Goal: Information Seeking & Learning: Learn about a topic

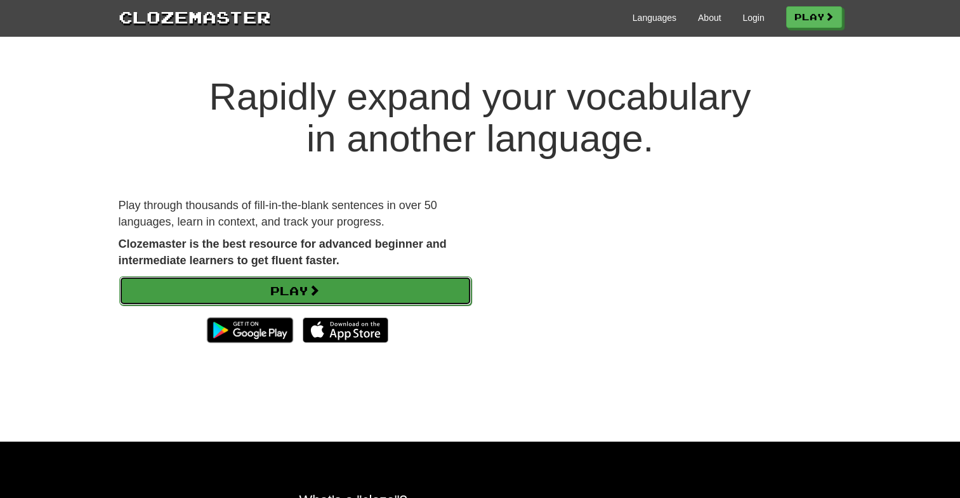
click at [342, 292] on link "Play" at bounding box center [295, 291] width 352 height 29
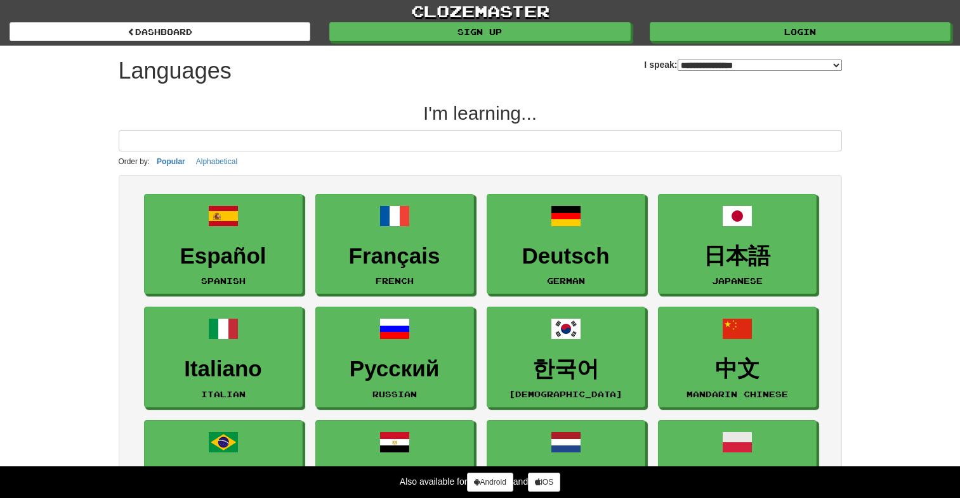
select select "*******"
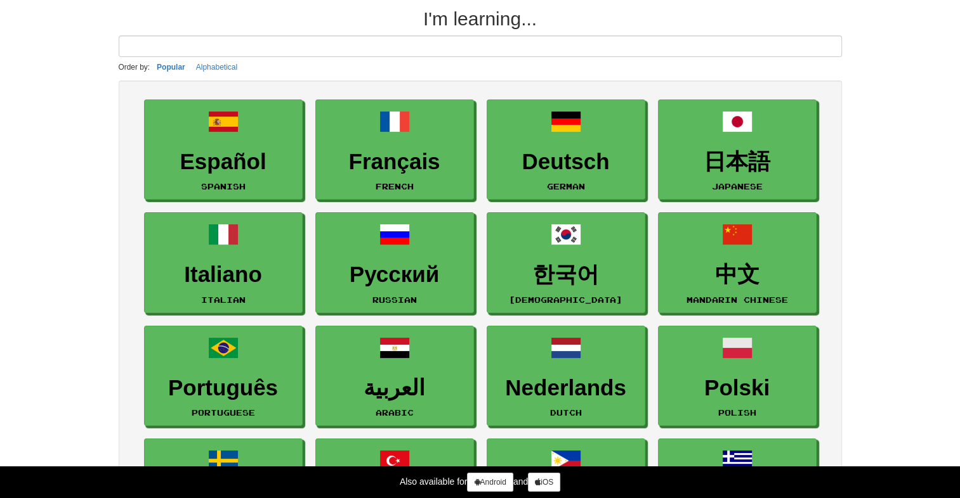
scroll to position [91, 0]
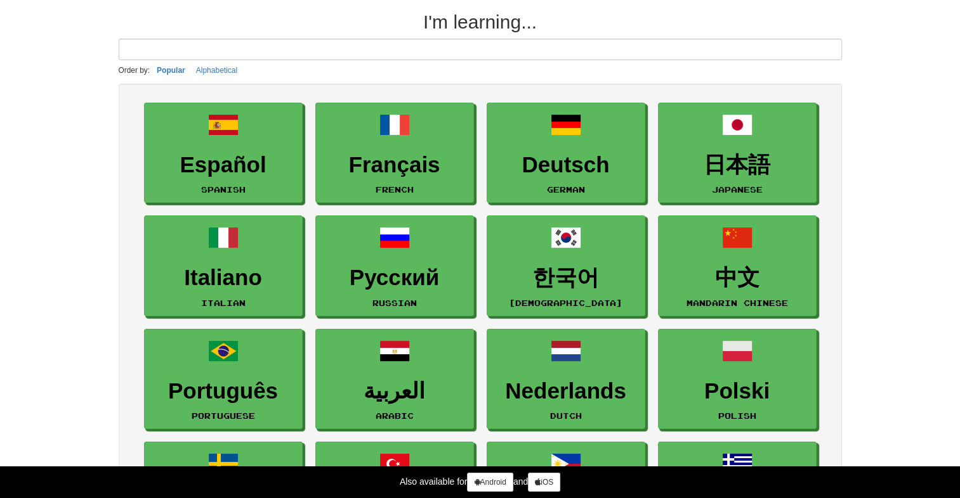
click at [616, 49] on input at bounding box center [480, 50] width 723 height 22
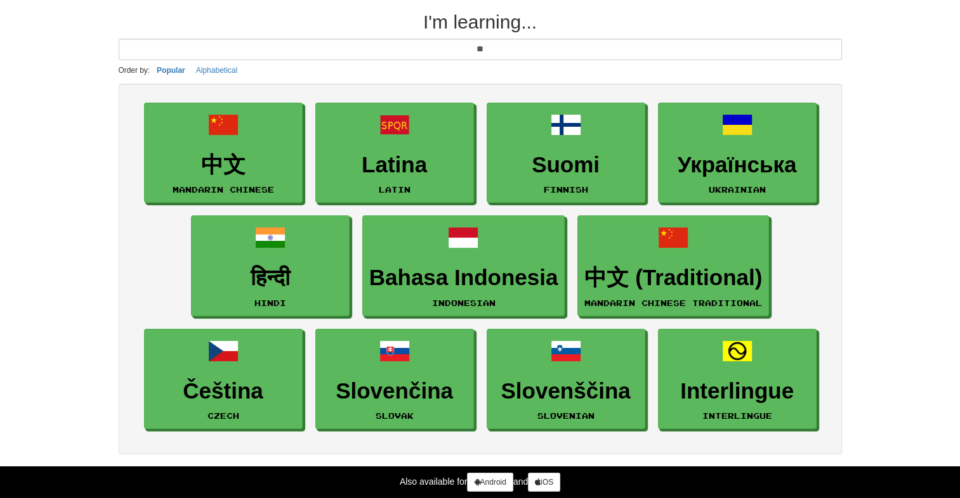
type input "*"
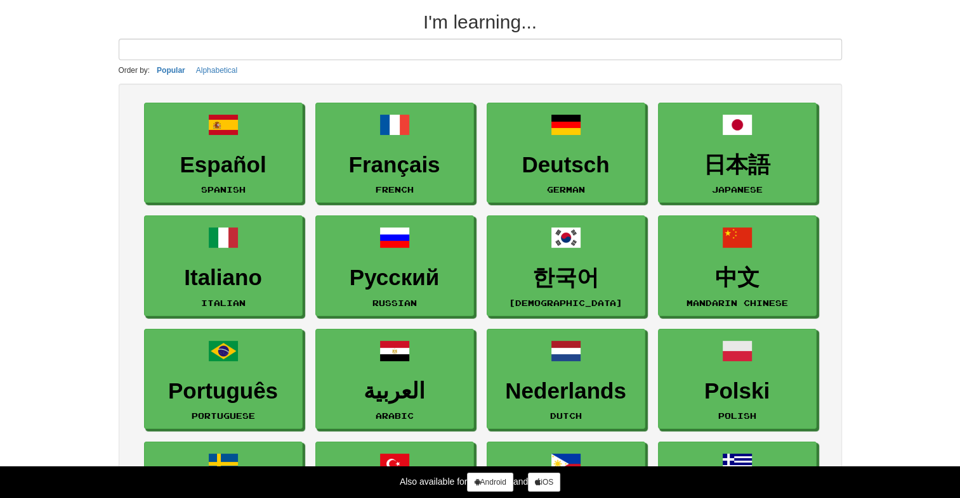
drag, startPoint x: 78, startPoint y: 217, endPoint x: 37, endPoint y: 107, distance: 117.0
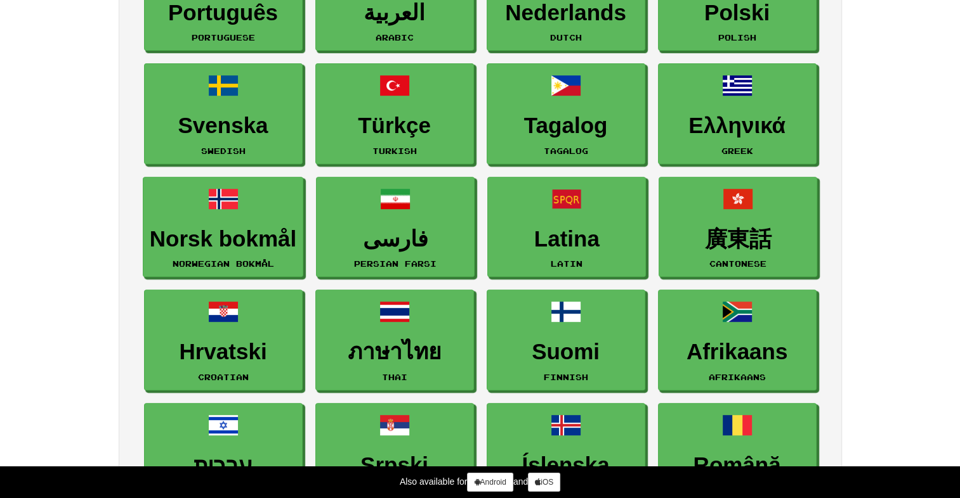
scroll to position [0, 0]
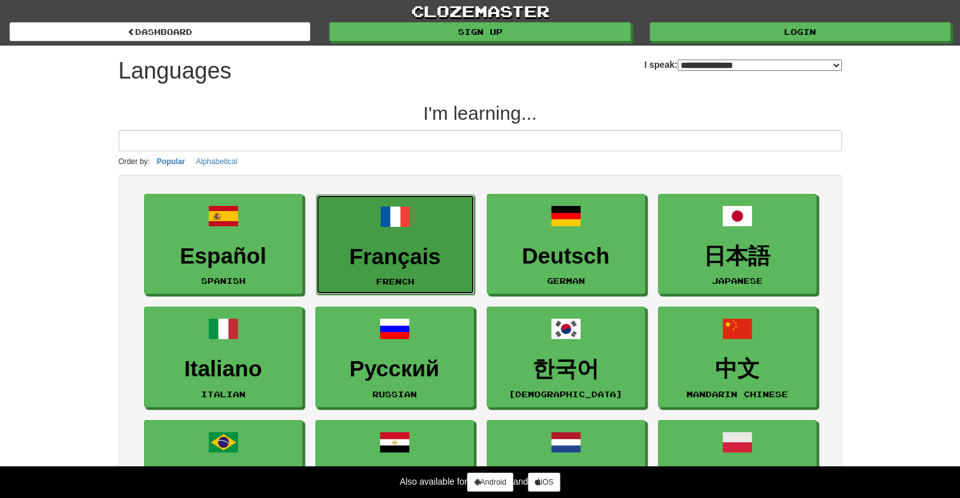
click at [436, 226] on link "Français French" at bounding box center [395, 245] width 159 height 101
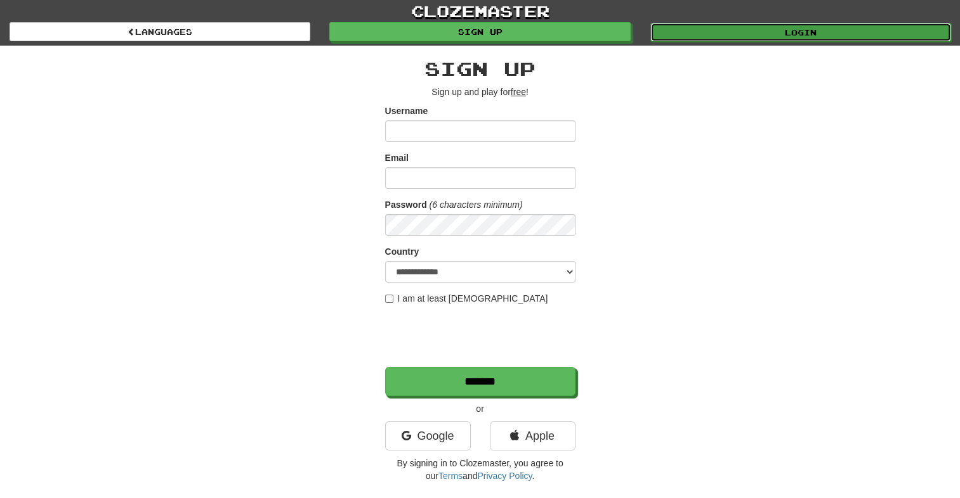
click at [686, 32] on link "Login" at bounding box center [800, 32] width 301 height 19
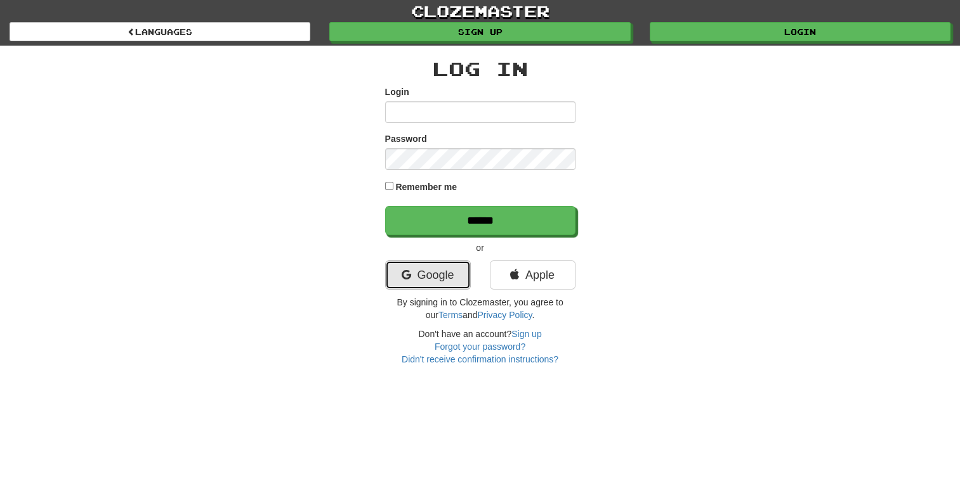
click at [441, 280] on link "Google" at bounding box center [428, 275] width 86 height 29
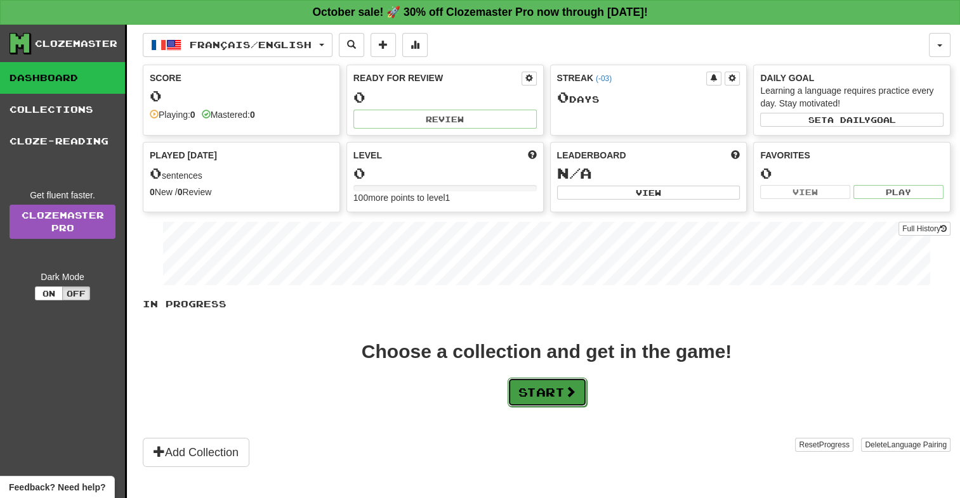
click at [556, 396] on button "Start" at bounding box center [546, 392] width 79 height 29
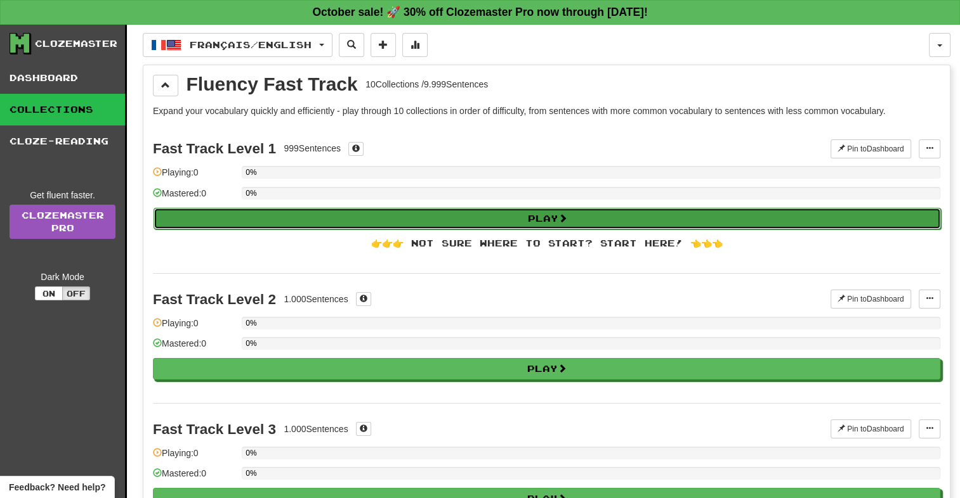
click at [492, 214] on button "Play" at bounding box center [546, 219] width 787 height 22
select select "**"
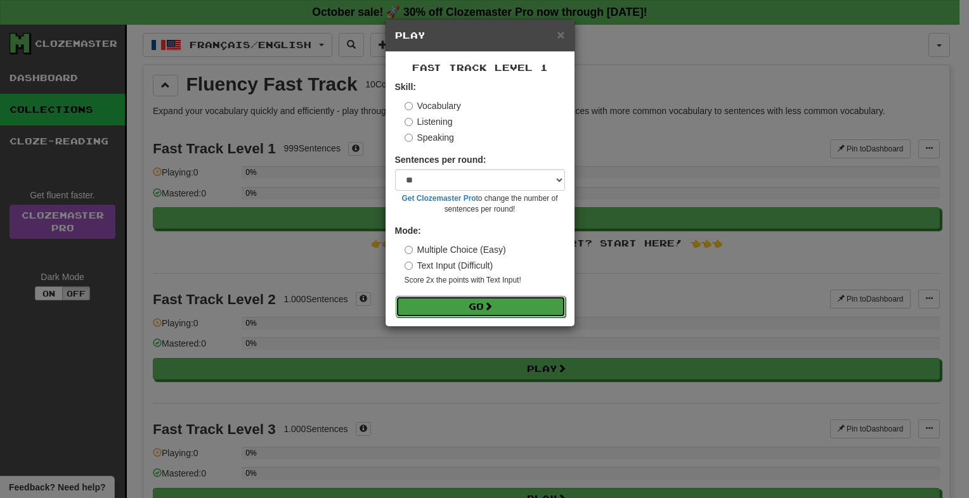
click at [473, 303] on button "Go" at bounding box center [481, 307] width 170 height 22
click at [564, 29] on span "×" at bounding box center [561, 34] width 8 height 15
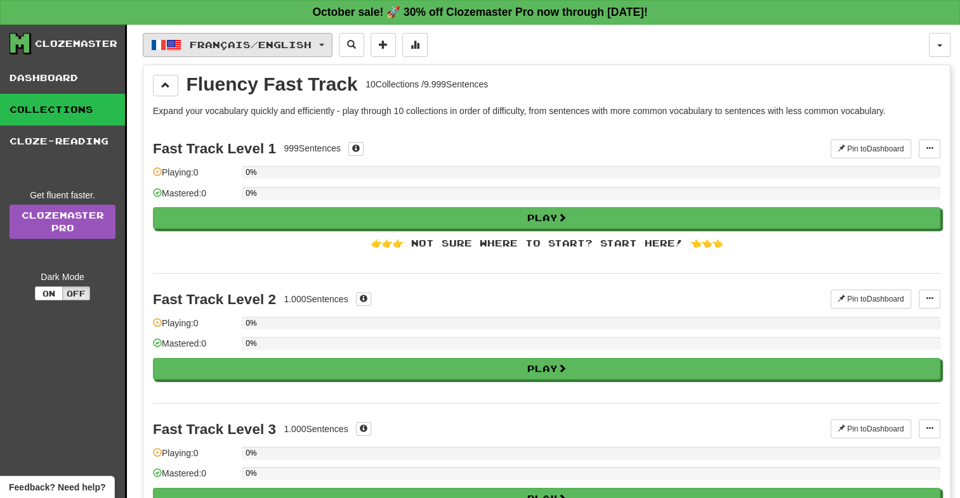
click at [309, 47] on span "Français / English" at bounding box center [251, 44] width 122 height 11
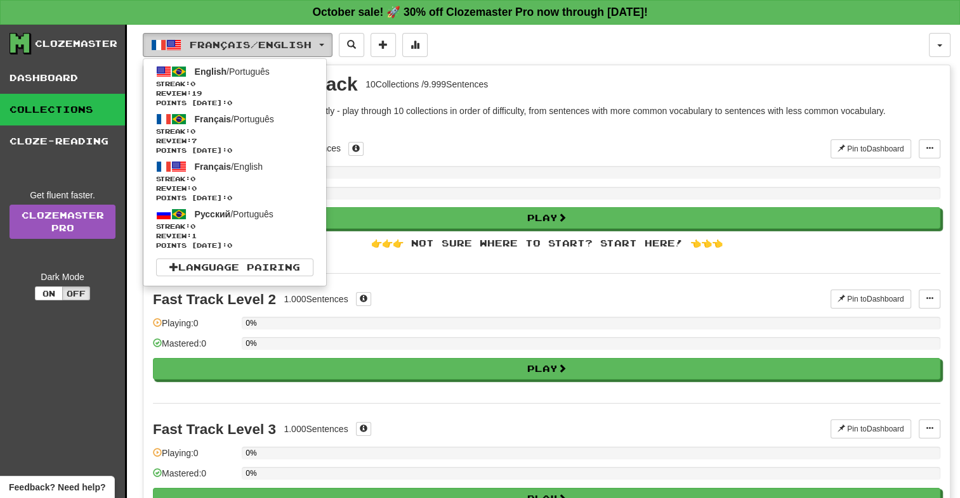
click at [309, 47] on span "Français / English" at bounding box center [251, 44] width 122 height 11
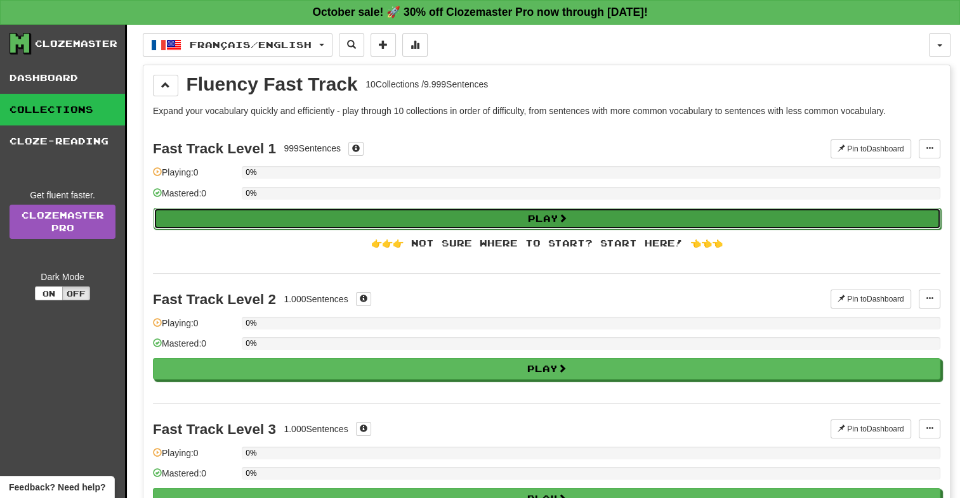
click at [616, 221] on button "Play" at bounding box center [546, 219] width 787 height 22
select select "**"
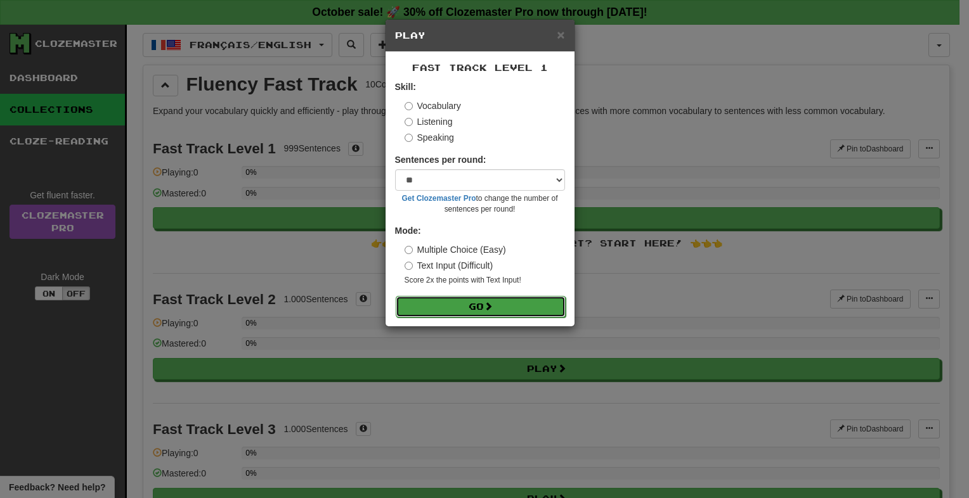
click at [460, 297] on button "Go" at bounding box center [481, 307] width 170 height 22
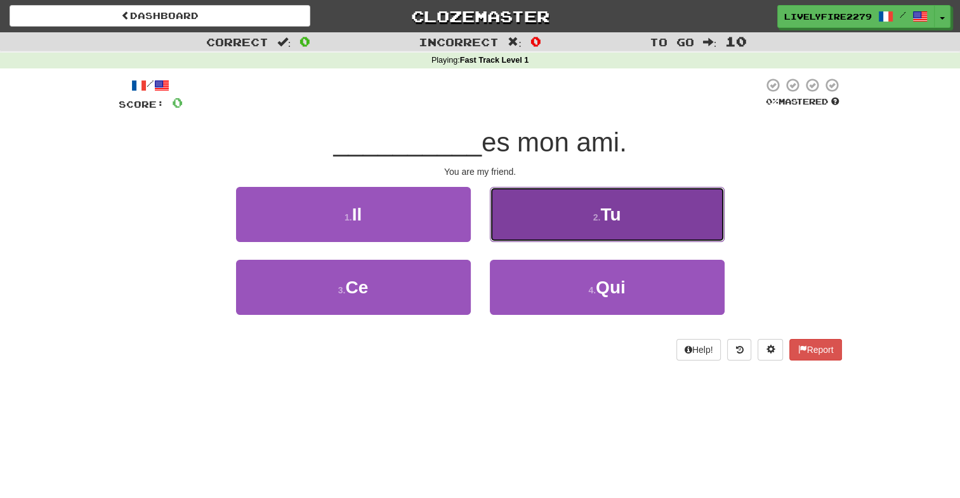
click at [576, 214] on button "2 . Tu" at bounding box center [607, 214] width 235 height 55
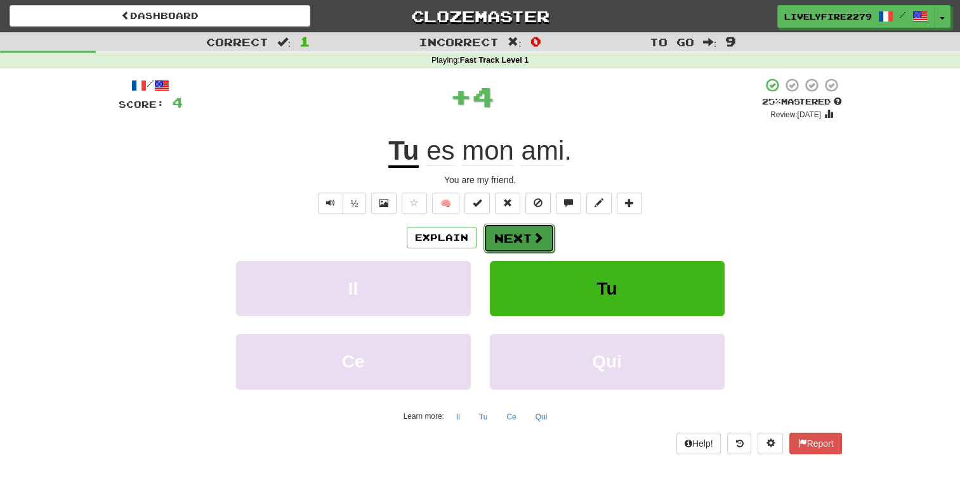
click at [507, 231] on button "Next" at bounding box center [518, 238] width 71 height 29
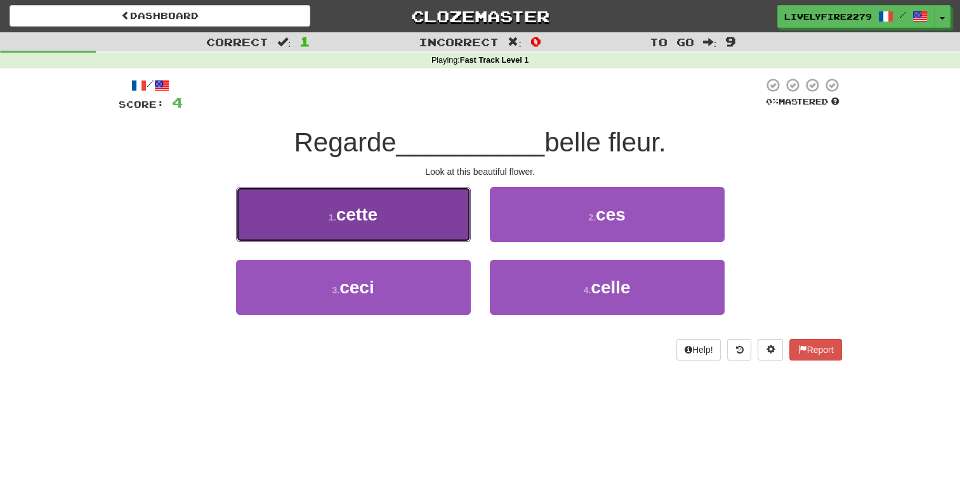
click at [372, 216] on span "cette" at bounding box center [356, 215] width 41 height 20
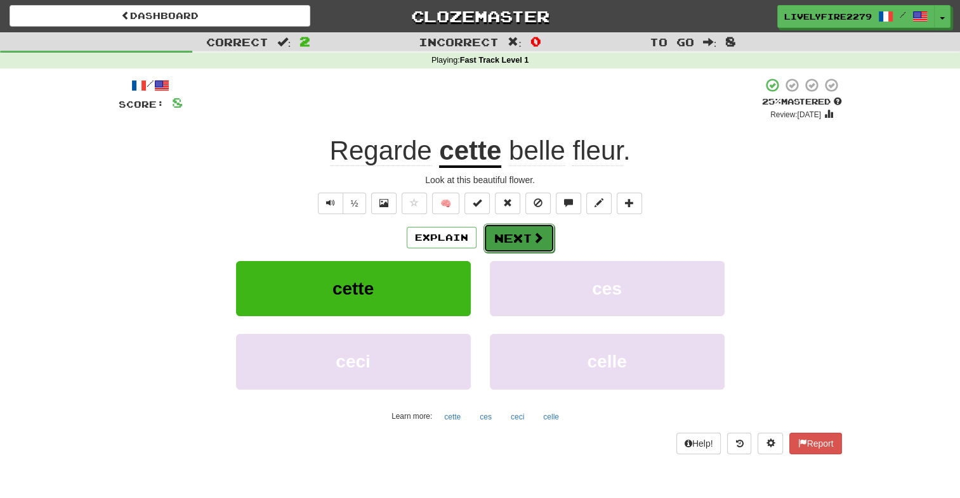
click at [523, 236] on button "Next" at bounding box center [518, 238] width 71 height 29
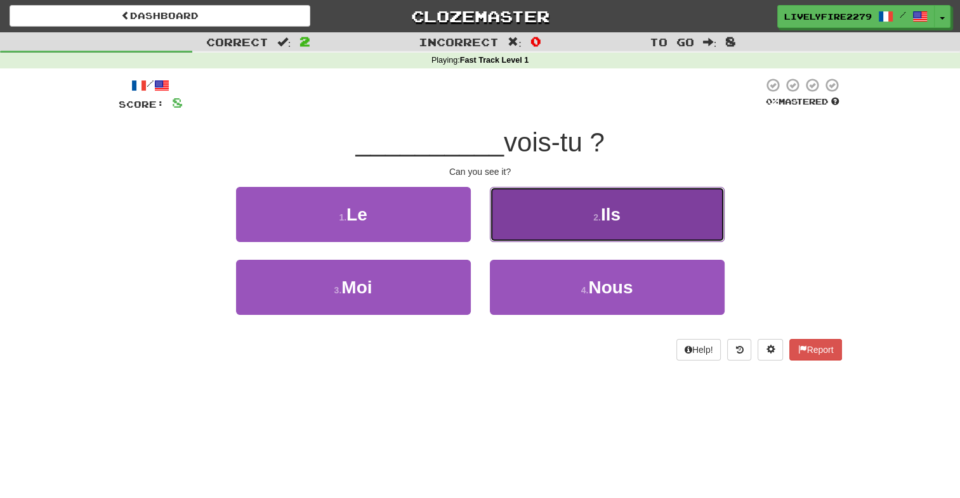
click at [528, 212] on button "2 . Ils" at bounding box center [607, 214] width 235 height 55
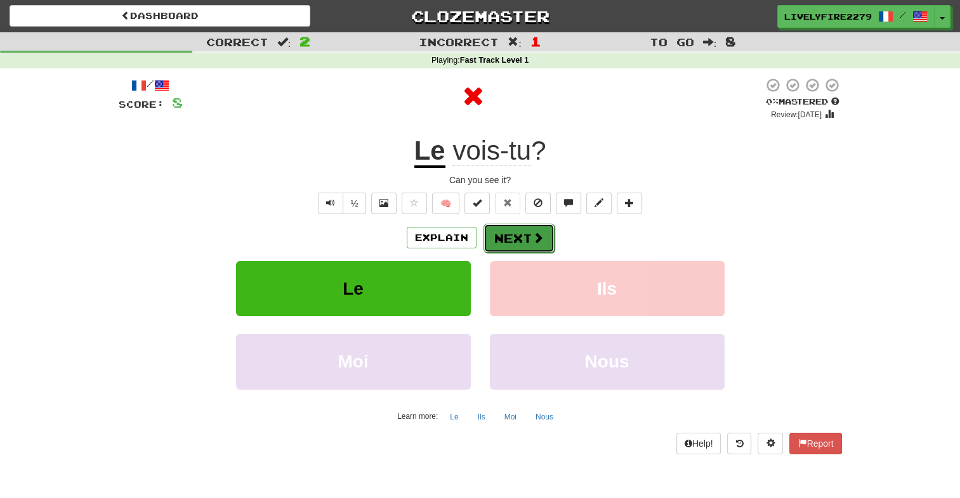
click at [518, 232] on button "Next" at bounding box center [518, 238] width 71 height 29
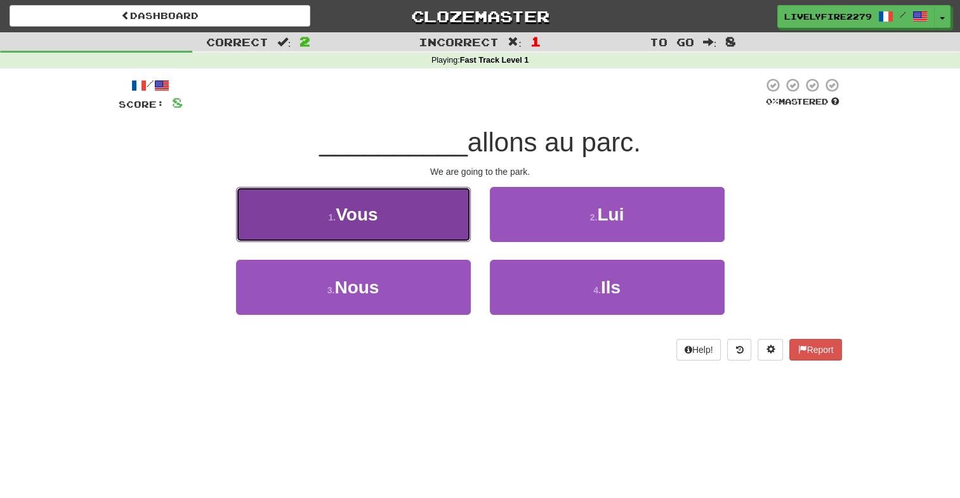
click at [348, 197] on button "1 . Vous" at bounding box center [353, 214] width 235 height 55
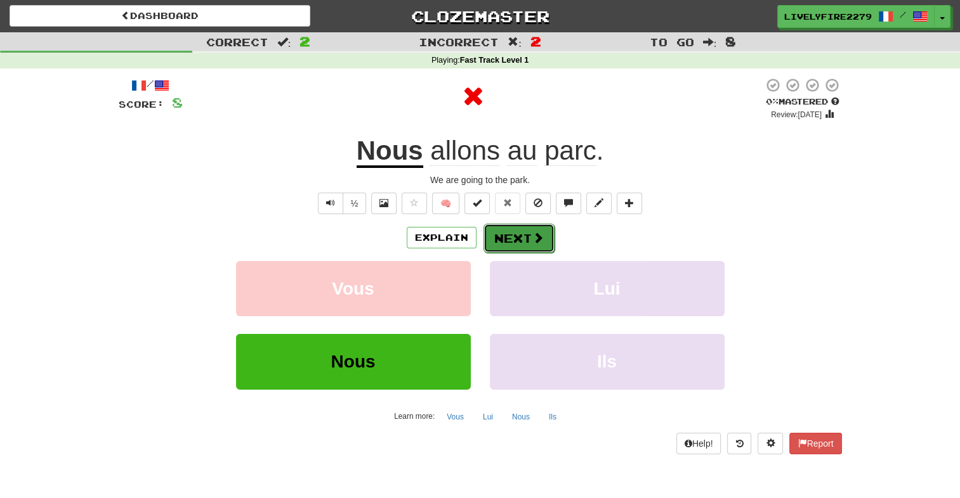
click at [502, 236] on button "Next" at bounding box center [518, 238] width 71 height 29
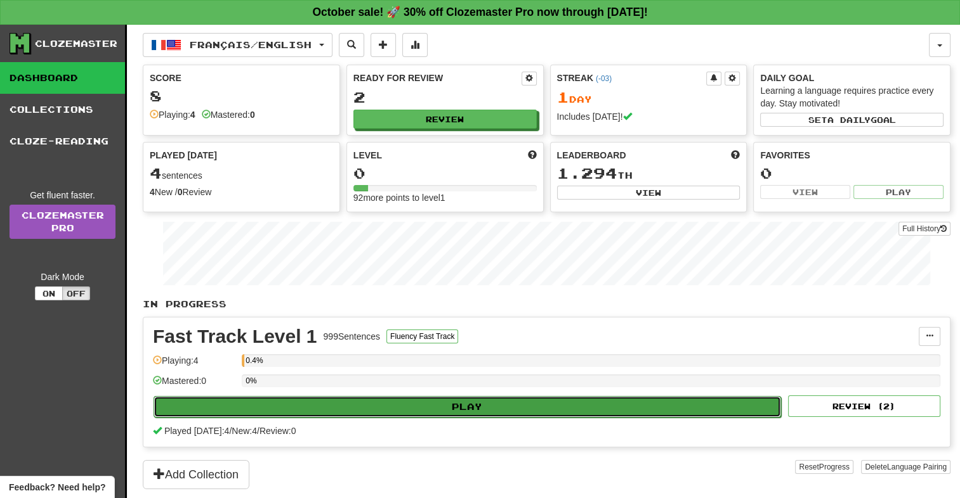
click at [271, 412] on button "Play" at bounding box center [466, 407] width 627 height 22
select select "**"
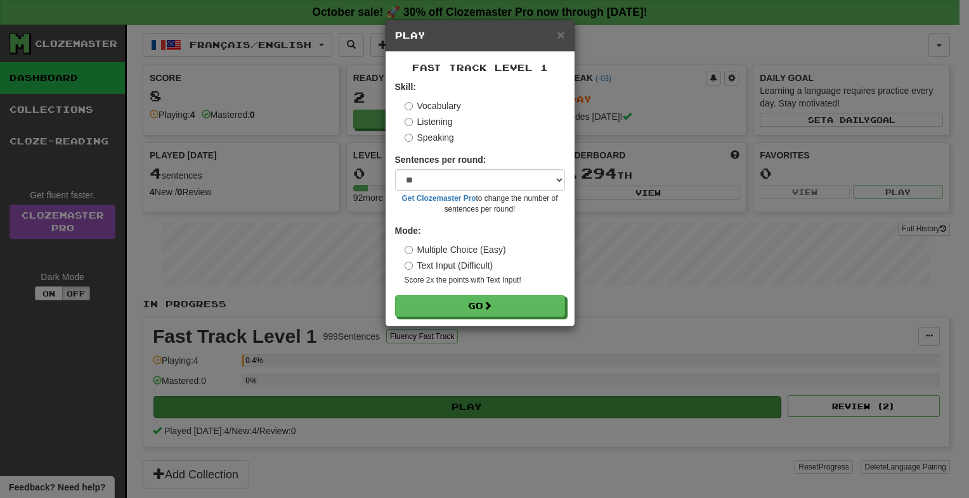
click at [271, 412] on body "**********" at bounding box center [484, 474] width 969 height 949
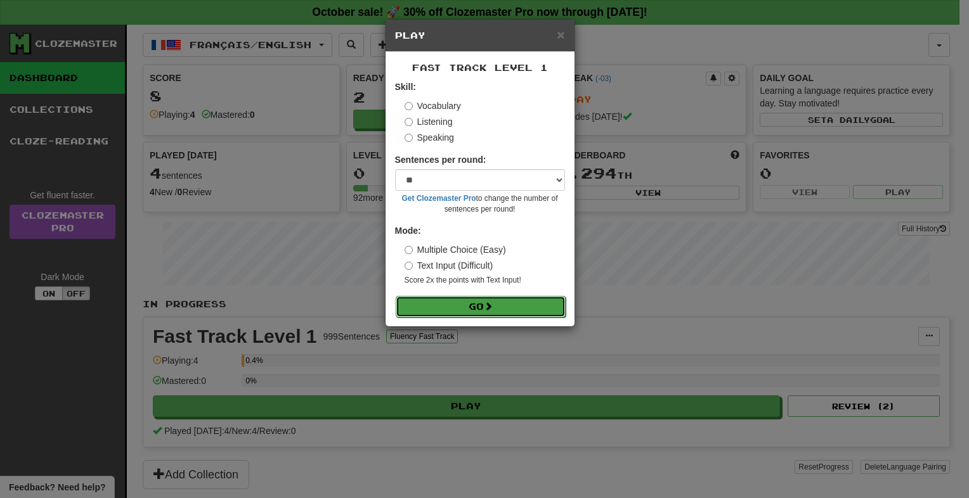
click at [430, 298] on button "Go" at bounding box center [481, 307] width 170 height 22
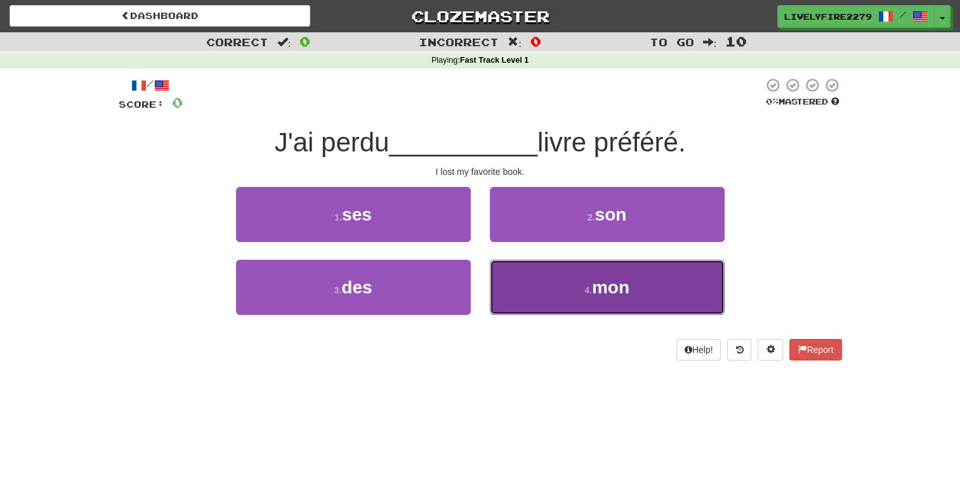
click at [591, 315] on button "4 . mon" at bounding box center [607, 287] width 235 height 55
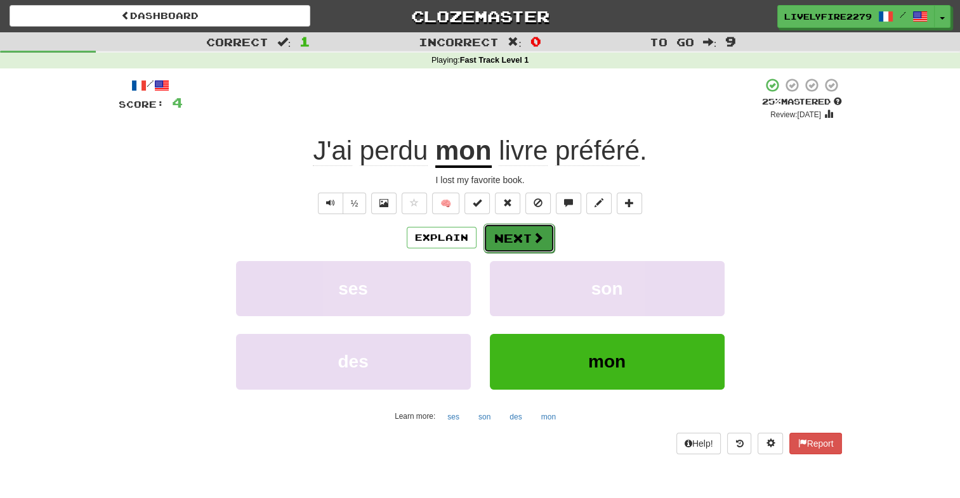
click at [510, 243] on button "Next" at bounding box center [518, 238] width 71 height 29
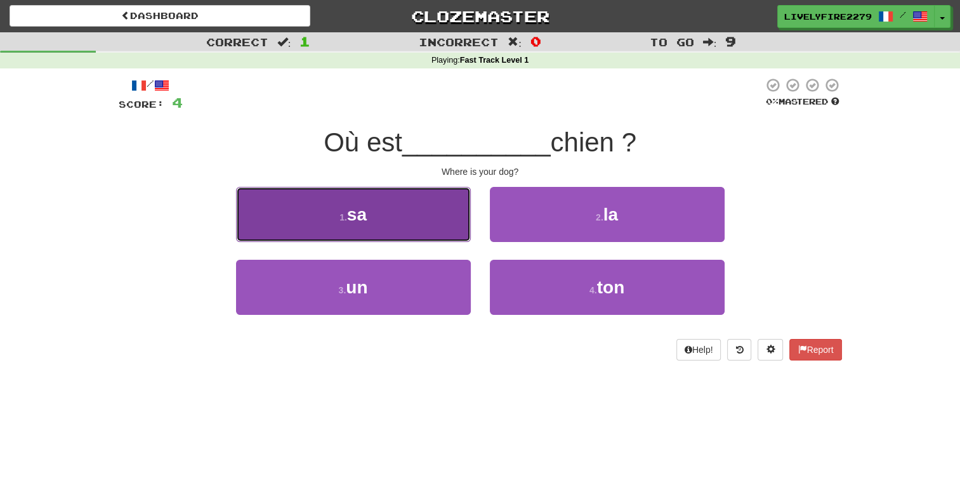
click at [450, 214] on button "1 . sa" at bounding box center [353, 214] width 235 height 55
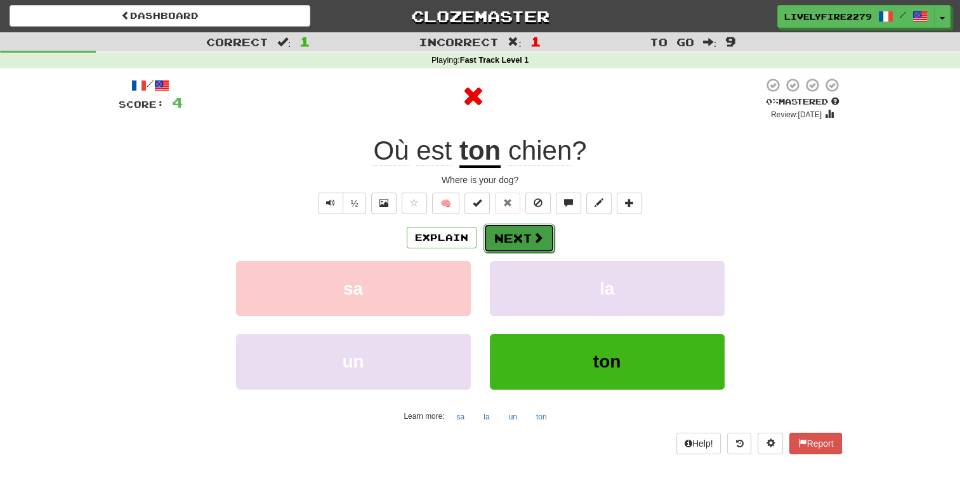
click at [516, 231] on button "Next" at bounding box center [518, 238] width 71 height 29
